Goal: Submit feedback/report problem

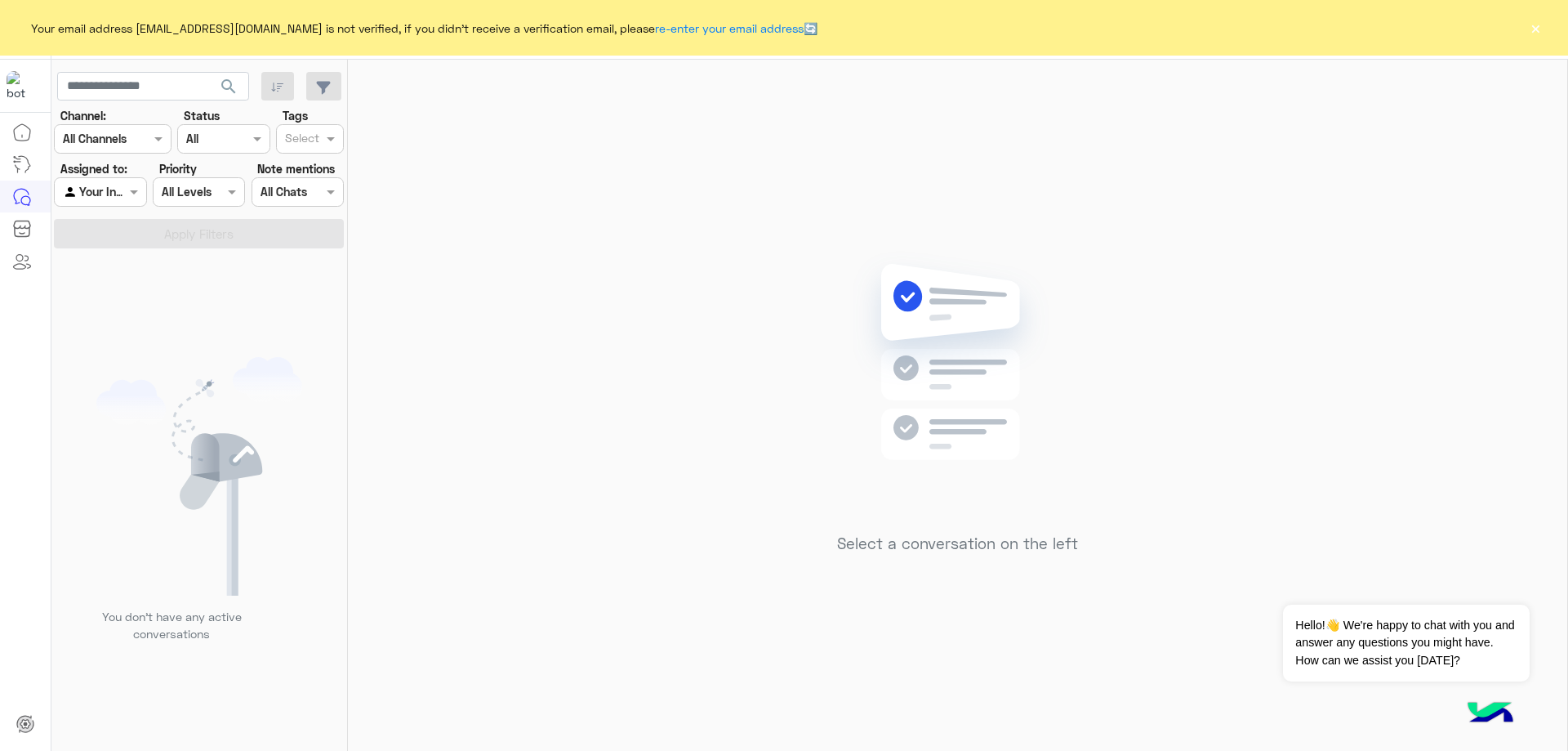
click at [1545, 33] on div "Your email address [EMAIL_ADDRESS][DOMAIN_NAME] is not verified, if you didn't …" at bounding box center [784, 27] width 1568 height 56
click at [1536, 27] on button "×" at bounding box center [1536, 28] width 17 height 17
